Goal: Transaction & Acquisition: Purchase product/service

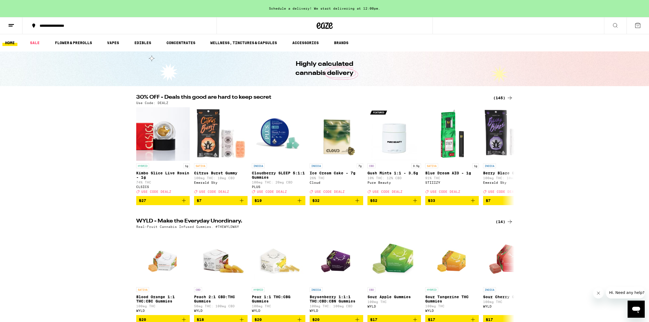
click at [499, 97] on div "(145)" at bounding box center [504, 98] width 20 height 6
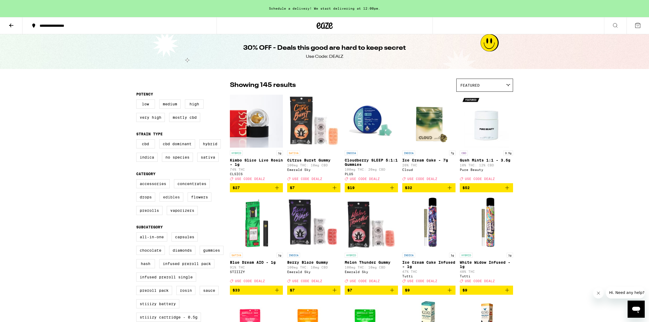
click at [172, 202] on label "Edibles" at bounding box center [172, 197] width 24 height 9
click at [138, 181] on input "Edibles" at bounding box center [137, 180] width 0 height 0
checkbox input "true"
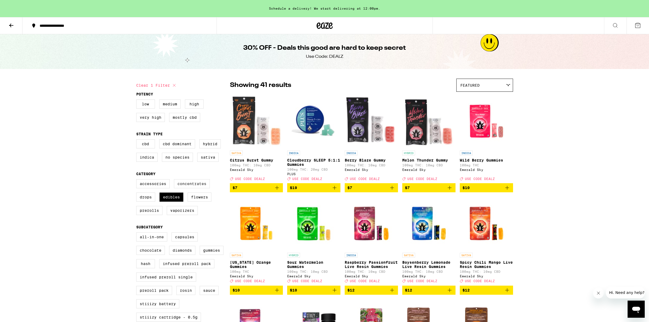
click at [191, 189] on label "Concentrates" at bounding box center [192, 183] width 36 height 9
click at [138, 181] on input "Concentrates" at bounding box center [137, 180] width 0 height 0
checkbox input "true"
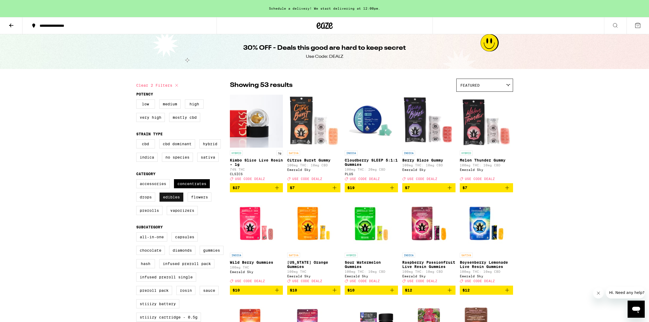
click at [171, 202] on label "Edibles" at bounding box center [172, 197] width 24 height 9
click at [138, 181] on input "Edibles" at bounding box center [137, 180] width 0 height 0
checkbox input "false"
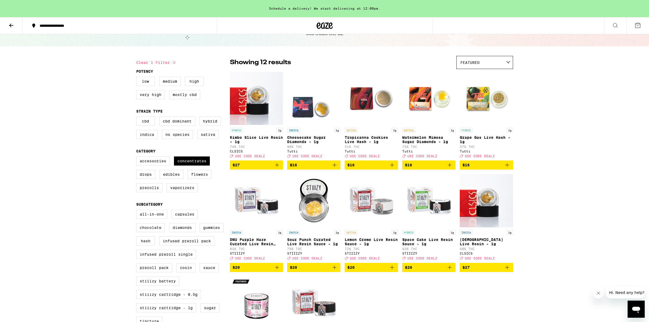
scroll to position [22, 0]
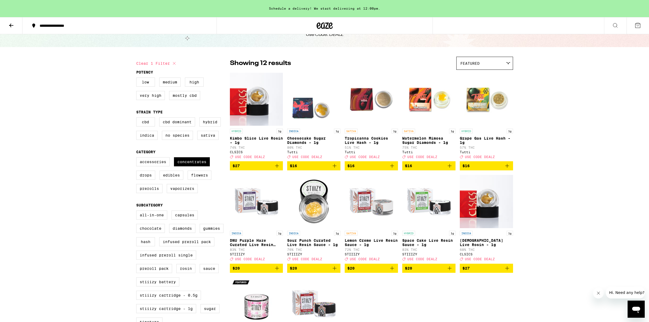
click at [474, 138] on p "Grape Gas Live Hash - 1g" at bounding box center [486, 140] width 53 height 9
click at [365, 141] on p "Tropicanna Cookies Live Hash - 1g" at bounding box center [371, 140] width 53 height 9
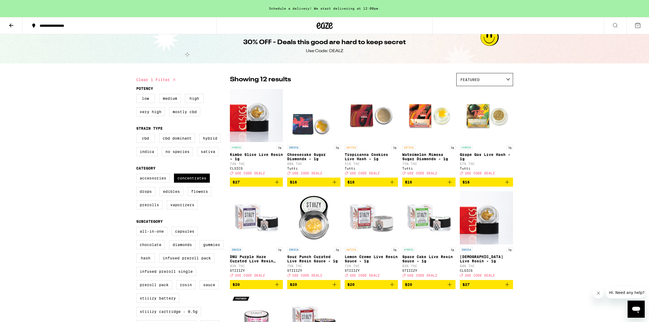
scroll to position [7, 0]
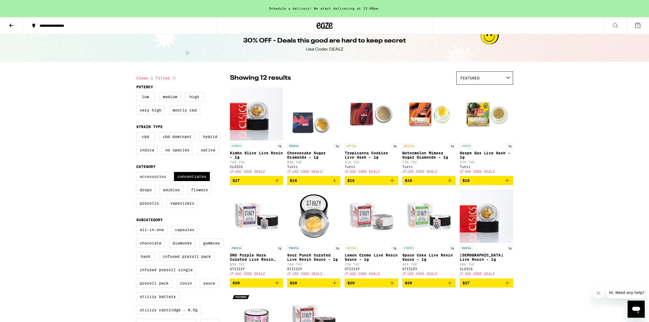
drag, startPoint x: 148, startPoint y: 182, endPoint x: 159, endPoint y: 182, distance: 11.3
click at [148, 181] on label "Accessories" at bounding box center [152, 176] width 33 height 9
click at [138, 173] on input "Accessories" at bounding box center [137, 173] width 0 height 0
checkbox input "true"
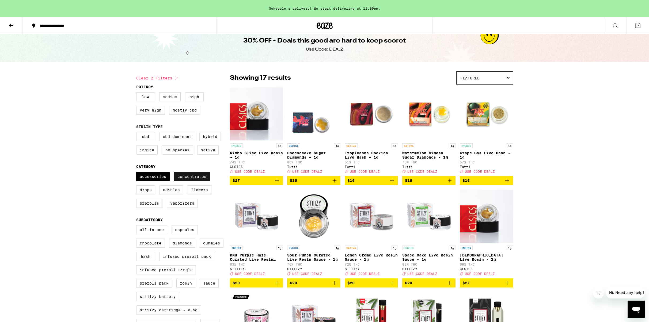
click at [200, 181] on label "Concentrates" at bounding box center [192, 176] width 36 height 9
click at [138, 173] on input "Concentrates" at bounding box center [137, 173] width 0 height 0
checkbox input "false"
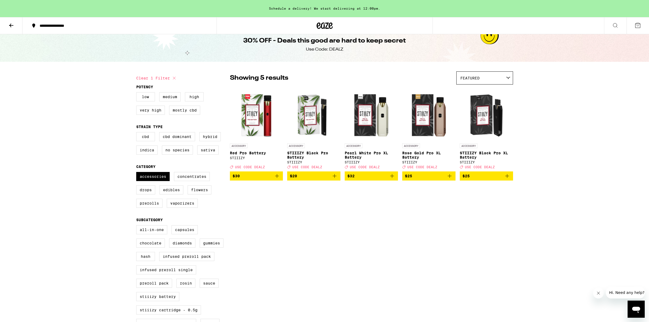
click at [12, 23] on icon at bounding box center [11, 25] width 6 height 6
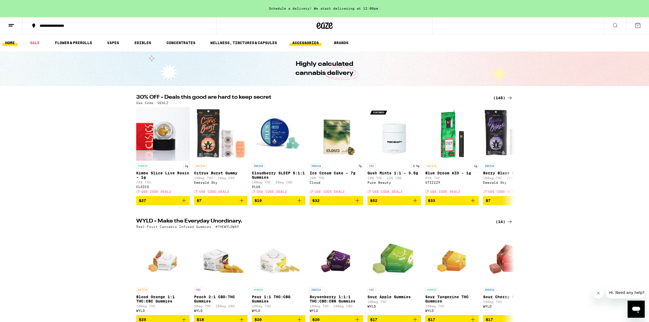
click at [313, 40] on link "ACCESSORIES" at bounding box center [306, 43] width 32 height 6
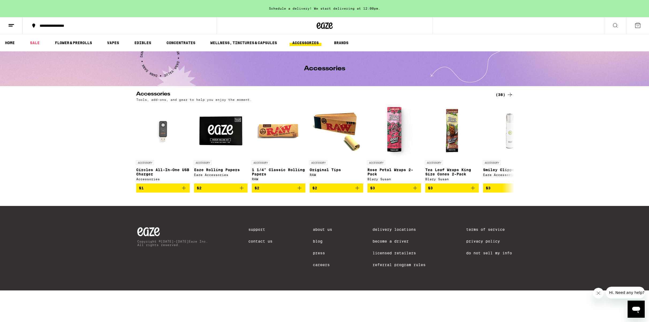
click at [501, 96] on div "(38)" at bounding box center [504, 95] width 17 height 6
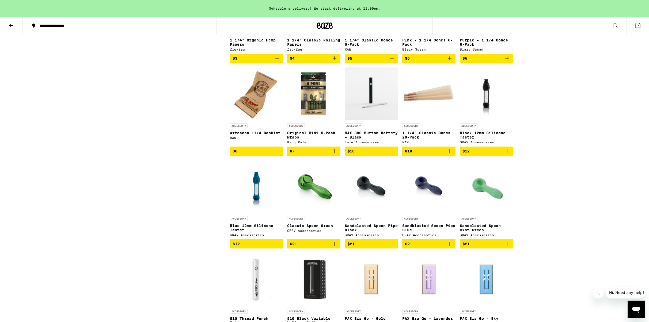
scroll to position [306, 0]
click at [360, 139] on p "MAX 380 Button Battery - Black" at bounding box center [371, 135] width 53 height 9
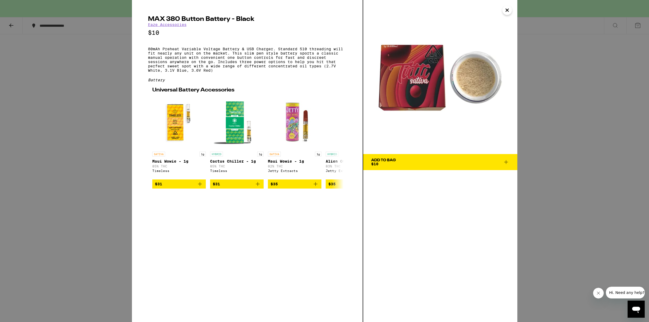
click at [548, 122] on div "MAX 380 Button Battery - Black Eaze Accessories $10 80mAh Preheat Variable Volt…" at bounding box center [324, 161] width 649 height 322
